Goal: Task Accomplishment & Management: Manage account settings

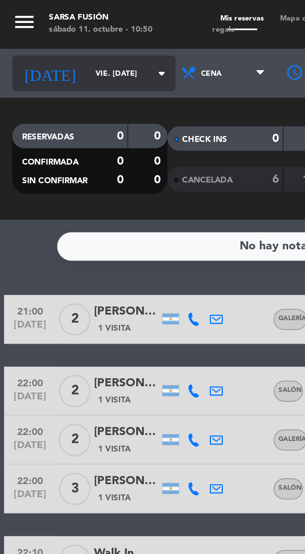
click at [33, 28] on input "vie. [DATE]" at bounding box center [52, 28] width 39 height 10
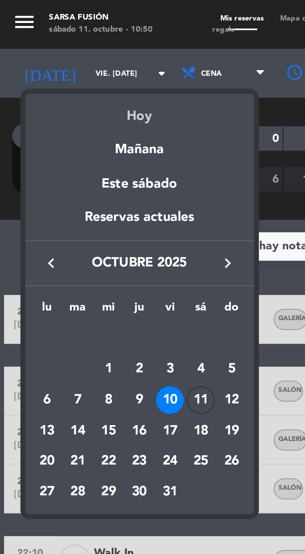
click at [46, 44] on div "Hoy" at bounding box center [53, 42] width 87 height 13
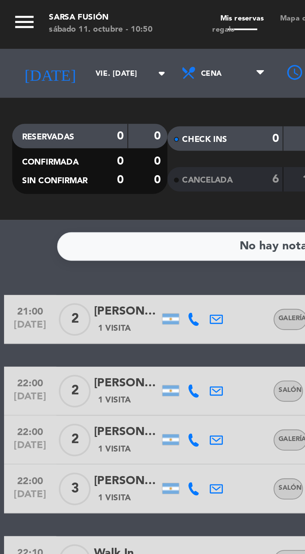
type input "sáb. [DATE]"
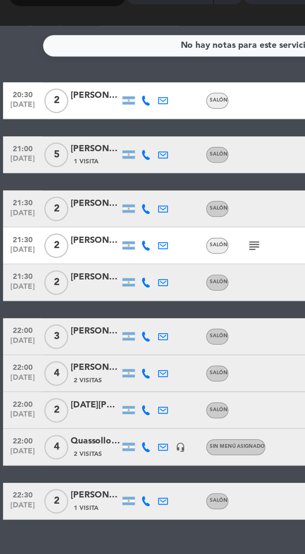
click at [74, 122] on icon at bounding box center [73, 121] width 5 height 5
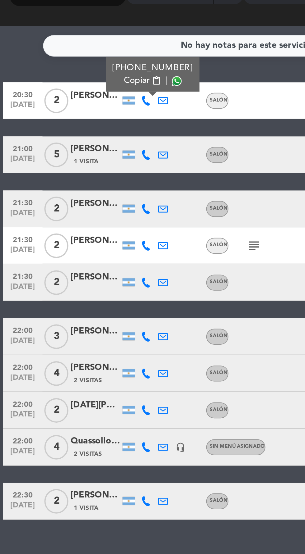
click at [87, 112] on span at bounding box center [89, 111] width 5 height 5
click at [47, 122] on div "[PERSON_NAME]" at bounding box center [48, 119] width 25 height 7
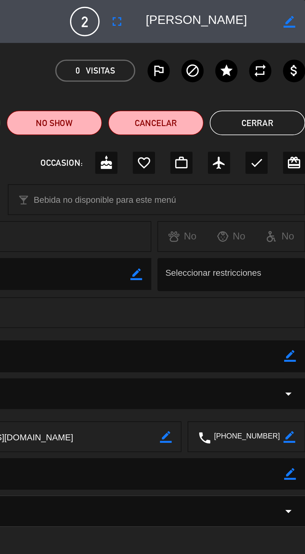
click at [274, 63] on button "Cerrar" at bounding box center [280, 62] width 48 height 12
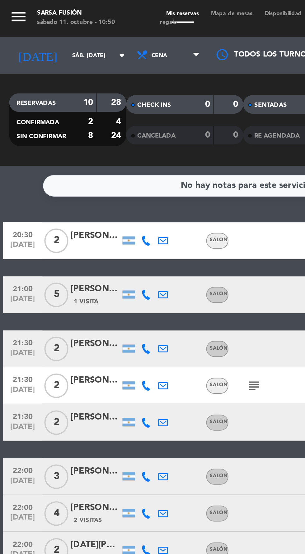
click at [74, 123] on icon at bounding box center [73, 121] width 5 height 5
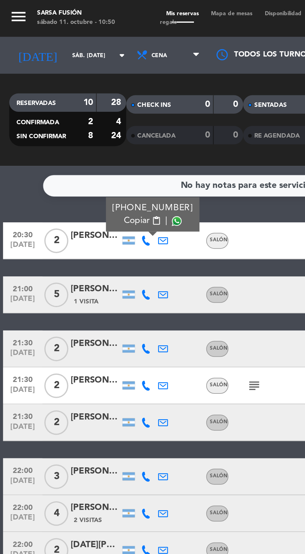
click at [87, 111] on span at bounding box center [89, 111] width 5 height 5
click at [75, 150] on icon at bounding box center [73, 149] width 5 height 5
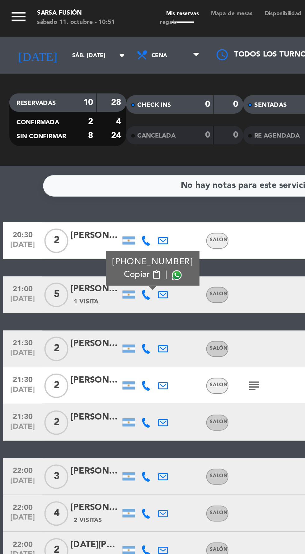
click at [88, 139] on span at bounding box center [89, 139] width 5 height 5
click at [45, 151] on span "1 Visita" at bounding box center [43, 152] width 12 height 5
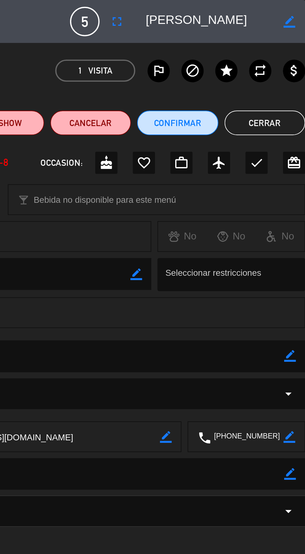
click at [284, 58] on button "Cerrar" at bounding box center [284, 62] width 41 height 12
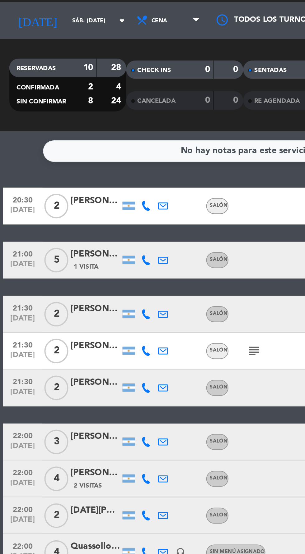
click at [47, 178] on div at bounding box center [48, 179] width 25 height 5
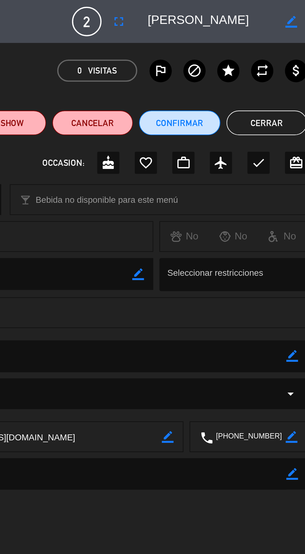
click at [286, 62] on button "Cerrar" at bounding box center [284, 62] width 41 height 12
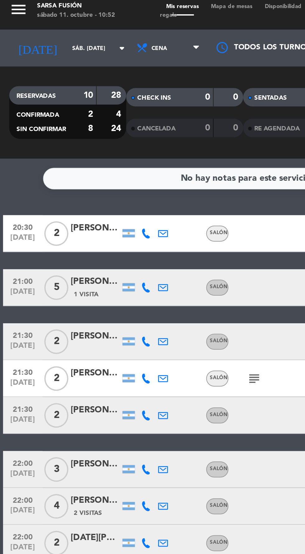
click at [72, 177] on icon at bounding box center [73, 176] width 5 height 5
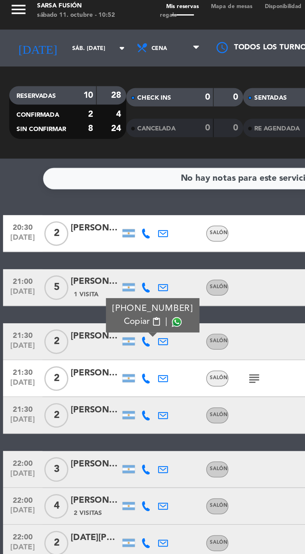
click at [88, 165] on span at bounding box center [89, 166] width 5 height 5
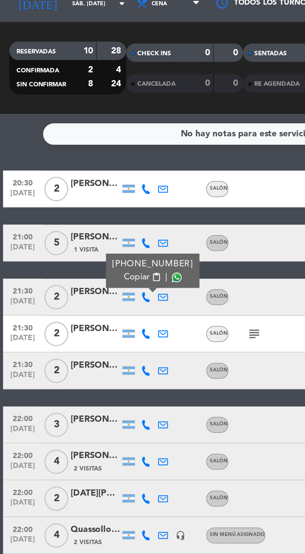
click at [75, 197] on icon at bounding box center [73, 195] width 5 height 5
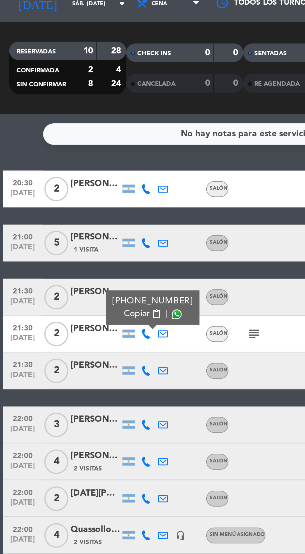
click at [92, 185] on div "[PHONE_NUMBER] Copiar content_paste |" at bounding box center [76, 181] width 47 height 17
click at [87, 186] on span at bounding box center [89, 185] width 5 height 5
click at [41, 200] on div at bounding box center [48, 198] width 25 height 5
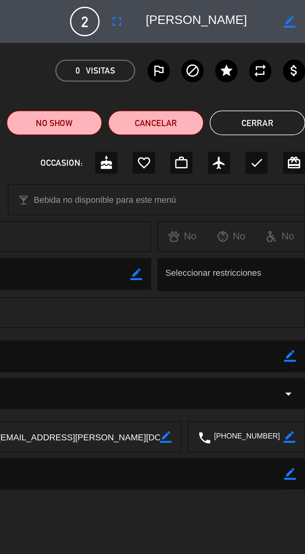
click at [283, 66] on button "Cerrar" at bounding box center [280, 62] width 48 height 12
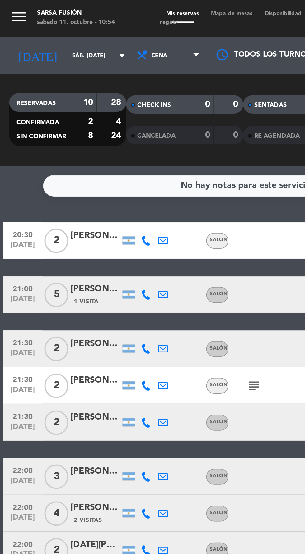
click at [81, 195] on icon at bounding box center [82, 195] width 5 height 5
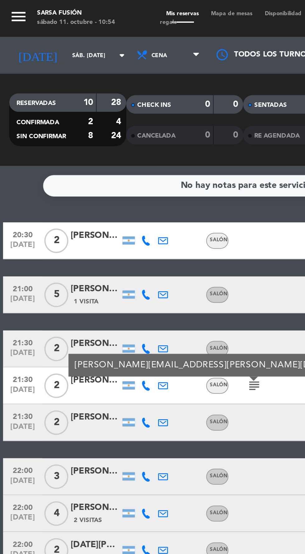
click at [73, 195] on icon at bounding box center [73, 195] width 5 height 5
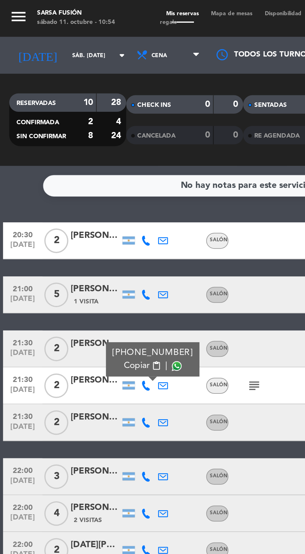
click at [87, 185] on span at bounding box center [89, 185] width 5 height 5
click at [54, 216] on div at bounding box center [48, 217] width 25 height 5
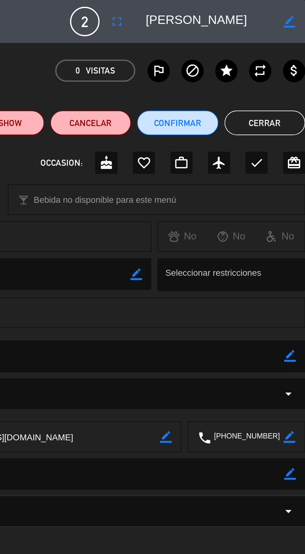
click at [283, 59] on button "Cerrar" at bounding box center [284, 62] width 41 height 12
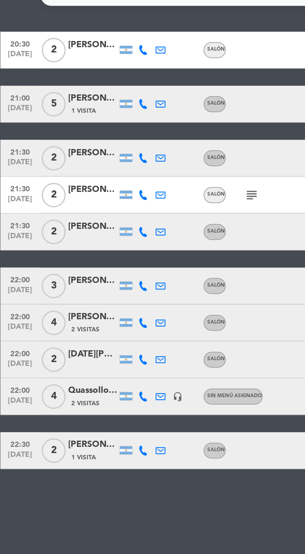
click at [73, 214] on icon at bounding box center [73, 213] width 5 height 5
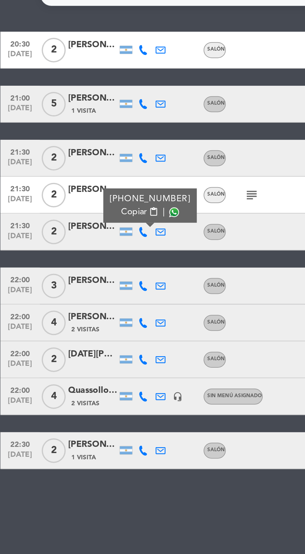
click at [87, 204] on span at bounding box center [89, 203] width 5 height 5
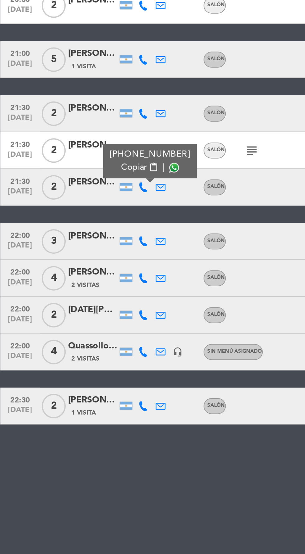
click at [74, 241] on icon at bounding box center [73, 241] width 5 height 5
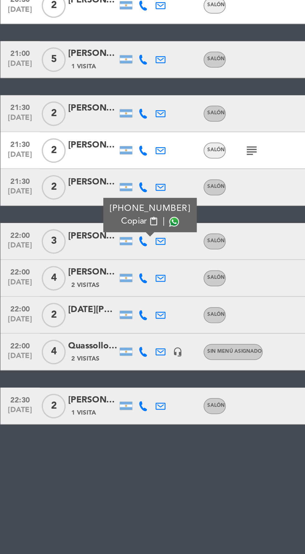
click at [88, 232] on span at bounding box center [89, 231] width 5 height 5
click at [48, 241] on div "[PERSON_NAME]" at bounding box center [48, 238] width 25 height 7
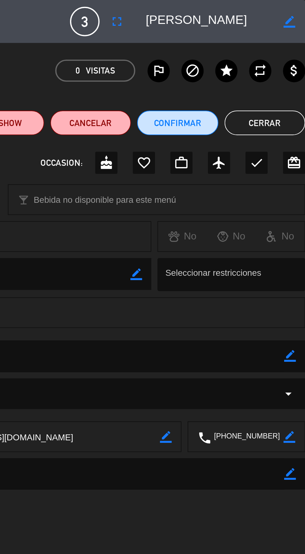
click at [282, 59] on button "Cerrar" at bounding box center [284, 62] width 41 height 12
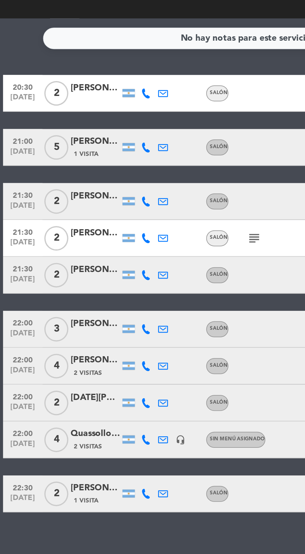
click at [75, 259] on icon at bounding box center [73, 259] width 5 height 5
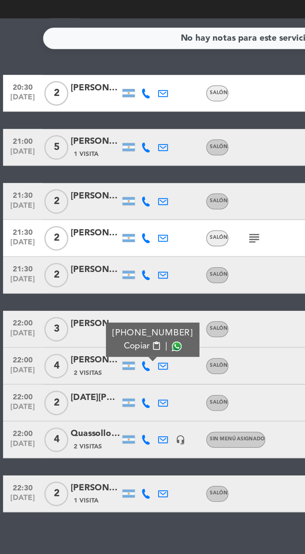
click at [87, 250] on span at bounding box center [89, 249] width 5 height 5
click at [48, 260] on div "[PERSON_NAME] [PERSON_NAME]" at bounding box center [48, 256] width 25 height 7
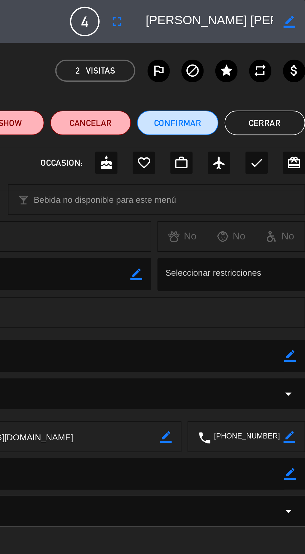
click at [231, 9] on textarea at bounding box center [256, 10] width 64 height 11
click at [229, 13] on textarea at bounding box center [256, 10] width 64 height 11
click at [281, 65] on button "Cerrar" at bounding box center [284, 62] width 41 height 12
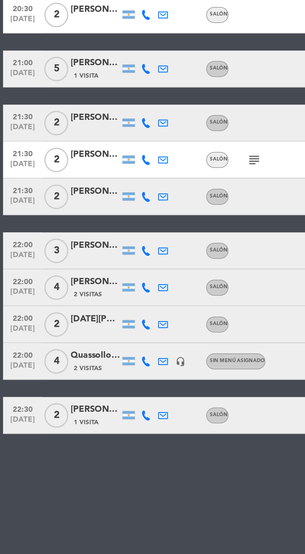
click at [73, 260] on icon at bounding box center [73, 259] width 5 height 5
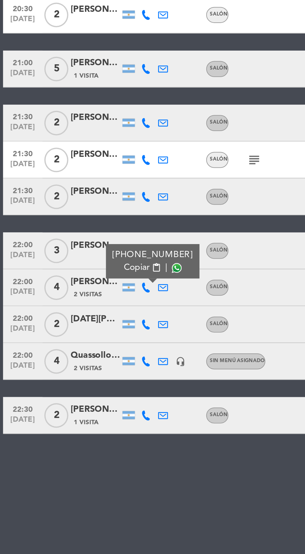
click at [87, 251] on span at bounding box center [89, 249] width 5 height 5
click at [52, 279] on div "[DATE][PERSON_NAME]" at bounding box center [48, 275] width 25 height 7
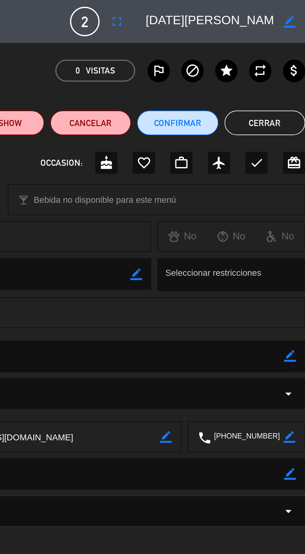
click at [286, 62] on button "Cerrar" at bounding box center [284, 62] width 41 height 12
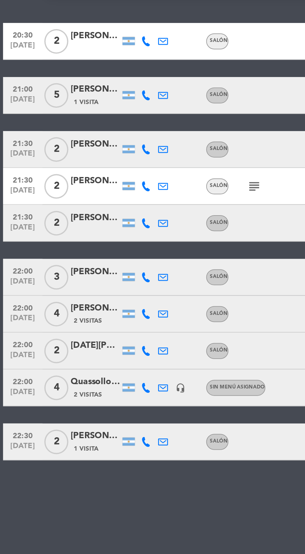
click at [72, 279] on icon at bounding box center [73, 278] width 5 height 5
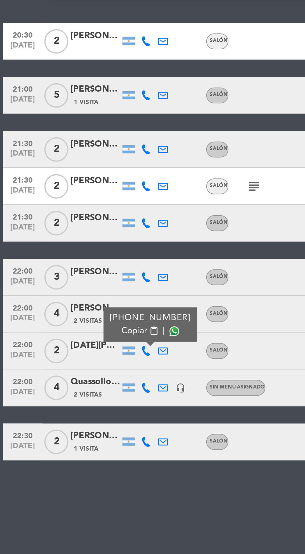
click at [87, 269] on span at bounding box center [87, 268] width 5 height 5
click at [73, 297] on icon at bounding box center [73, 297] width 5 height 5
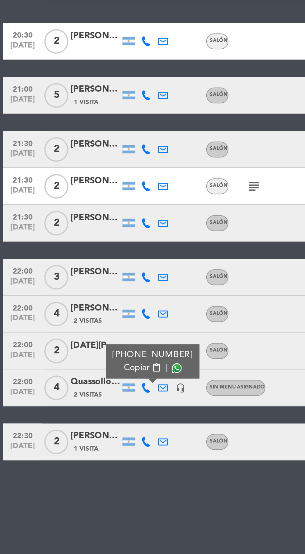
click at [91, 295] on icon "headset_mic" at bounding box center [91, 297] width 5 height 5
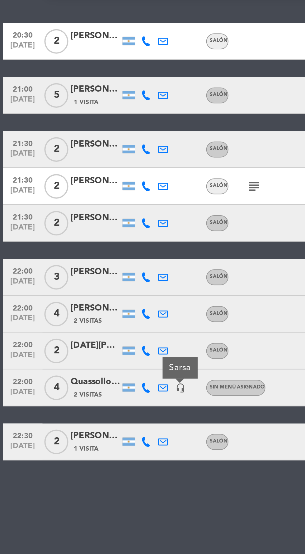
click at [73, 298] on icon at bounding box center [73, 297] width 5 height 5
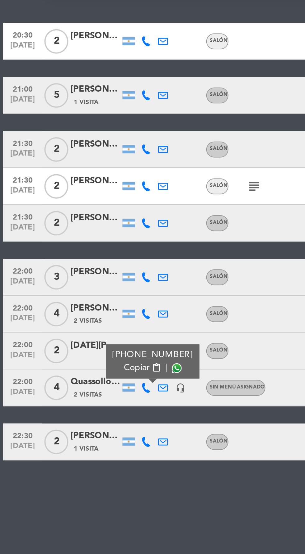
click at [87, 287] on span at bounding box center [89, 287] width 5 height 5
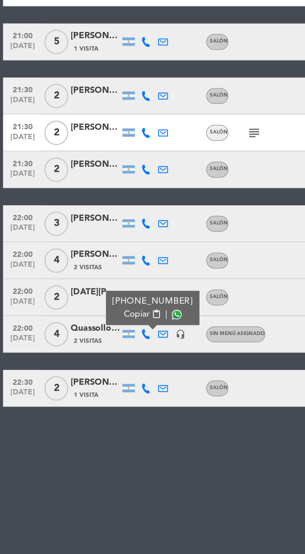
click at [51, 330] on div "1 Visita" at bounding box center [48, 327] width 25 height 5
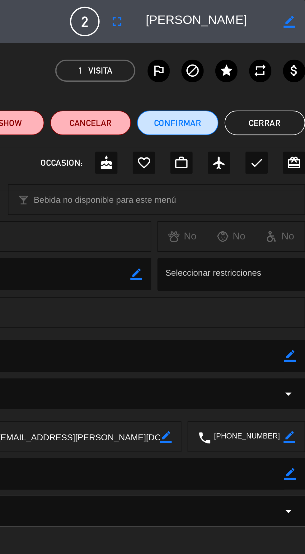
click at [279, 58] on button "Cerrar" at bounding box center [284, 62] width 41 height 12
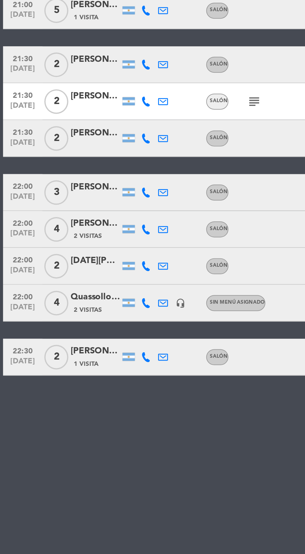
click at [73, 325] on icon at bounding box center [73, 324] width 5 height 5
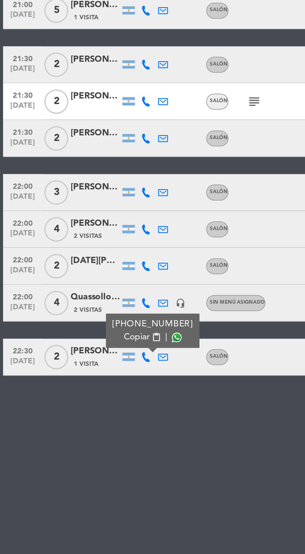
click at [87, 315] on span at bounding box center [89, 314] width 5 height 5
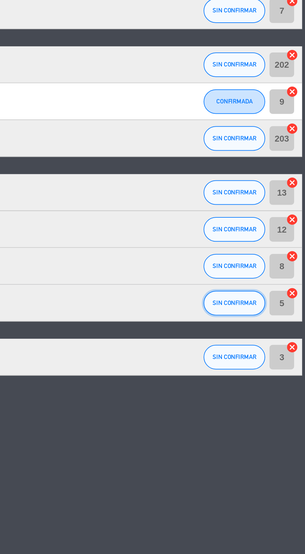
click at [270, 300] on button "SIN CONFIRMAR" at bounding box center [268, 297] width 31 height 12
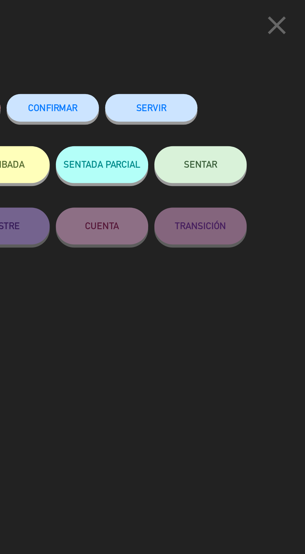
click at [186, 54] on span "CONFIRMAR" at bounding box center [177, 54] width 25 height 5
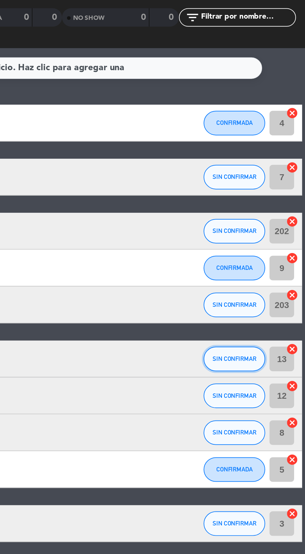
click at [264, 245] on button "SIN CONFIRMAR" at bounding box center [268, 241] width 31 height 12
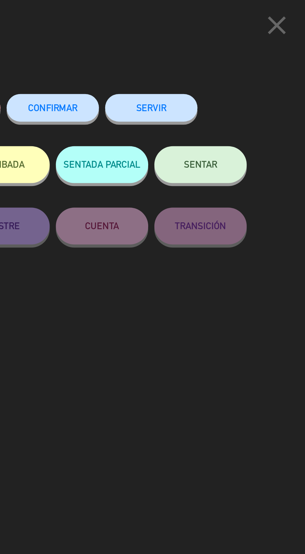
click at [182, 56] on span "CONFIRMAR" at bounding box center [177, 54] width 25 height 5
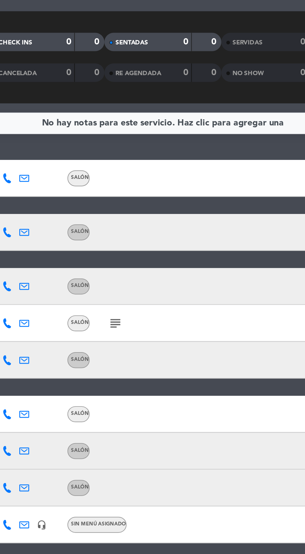
click at [127, 198] on icon "subject" at bounding box center [128, 194] width 7 height 7
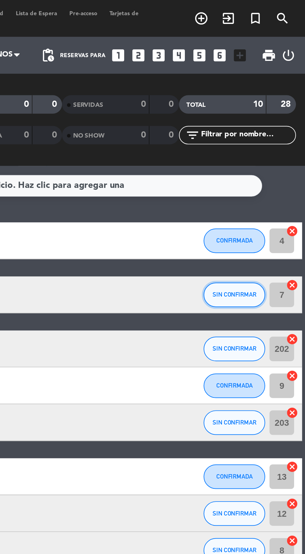
click at [269, 150] on span "SIN CONFIRMAR" at bounding box center [269, 148] width 22 height 3
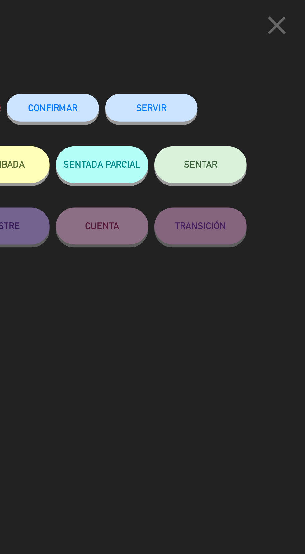
click at [186, 52] on button "CONFIRMAR" at bounding box center [177, 55] width 47 height 14
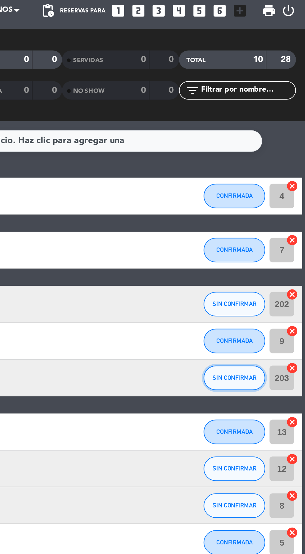
click at [271, 214] on span "SIN CONFIRMAR" at bounding box center [269, 213] width 22 height 3
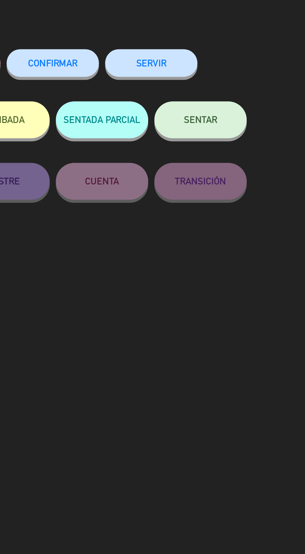
click at [184, 57] on span "CONFIRMAR" at bounding box center [177, 54] width 25 height 5
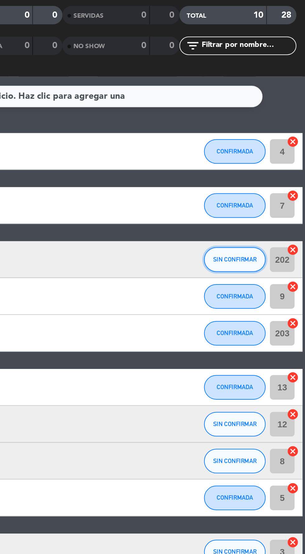
click at [268, 179] on button "SIN CONFIRMAR" at bounding box center [268, 176] width 31 height 12
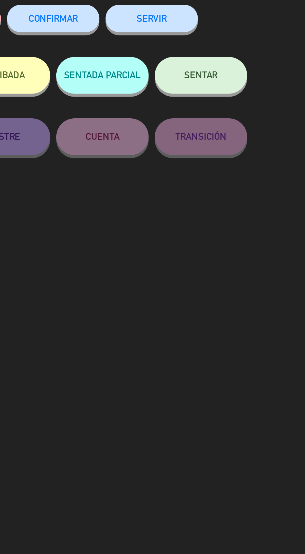
click at [181, 51] on button "CONFIRMAR" at bounding box center [177, 55] width 47 height 14
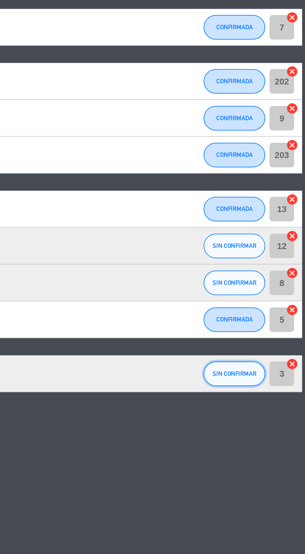
click at [274, 330] on button "SIN CONFIRMAR" at bounding box center [268, 324] width 31 height 12
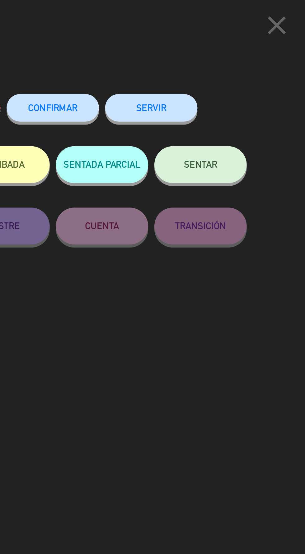
click at [183, 59] on button "CONFIRMAR" at bounding box center [177, 55] width 47 height 14
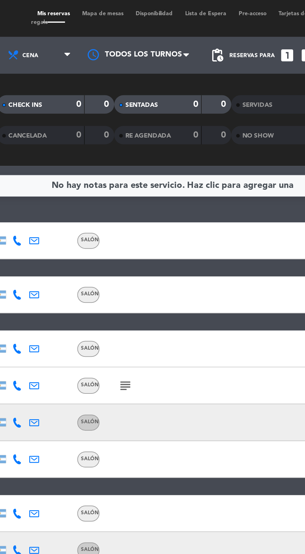
click at [120, 7] on span "Mapa de mesas" at bounding box center [116, 7] width 27 height 3
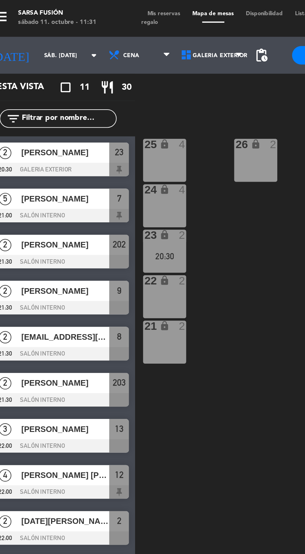
click at [84, 7] on span "Mis reservas" at bounding box center [92, 7] width 23 height 3
